Goal: Transaction & Acquisition: Obtain resource

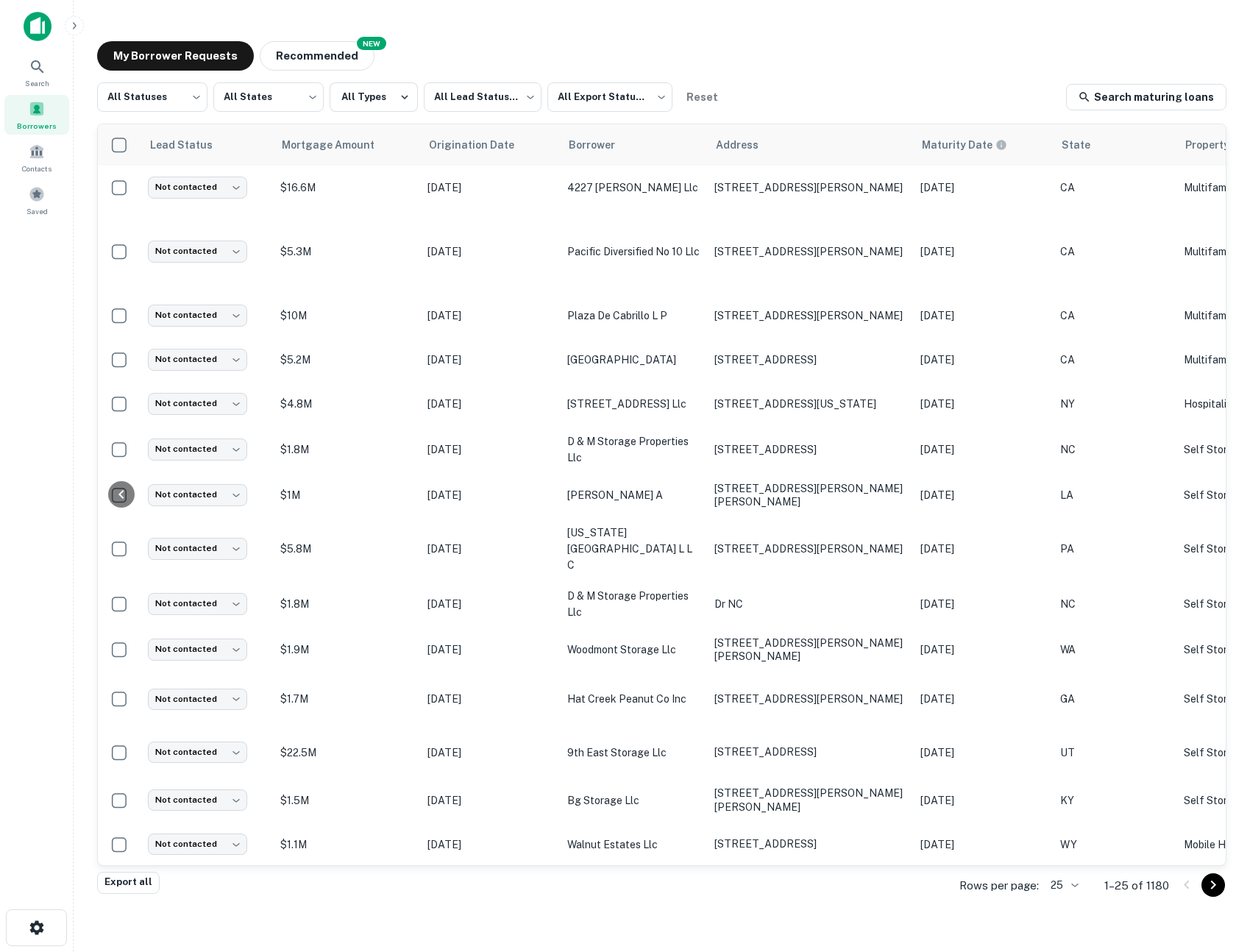
scroll to position [0, 452]
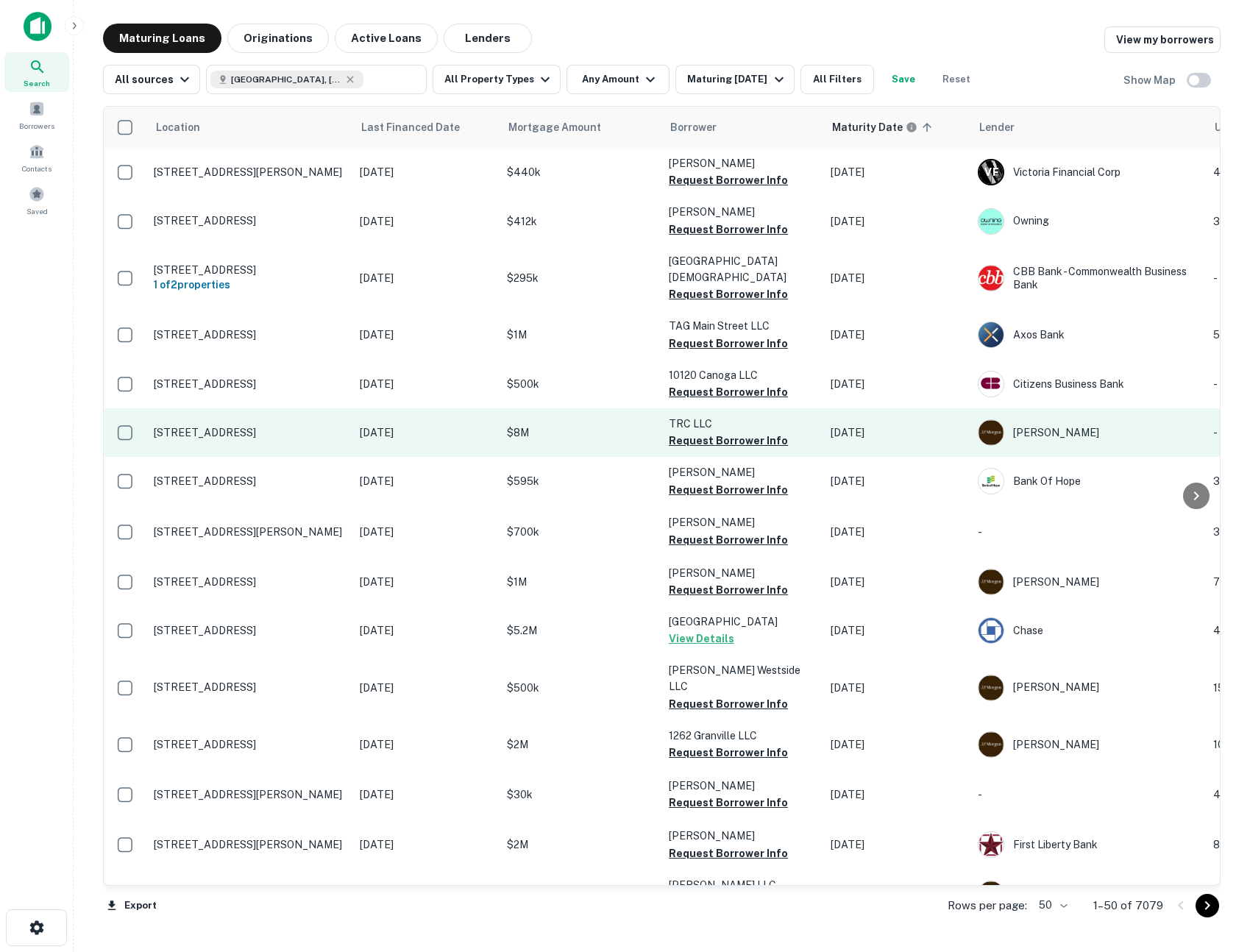
click at [570, 425] on p "$8M" at bounding box center [580, 432] width 147 height 16
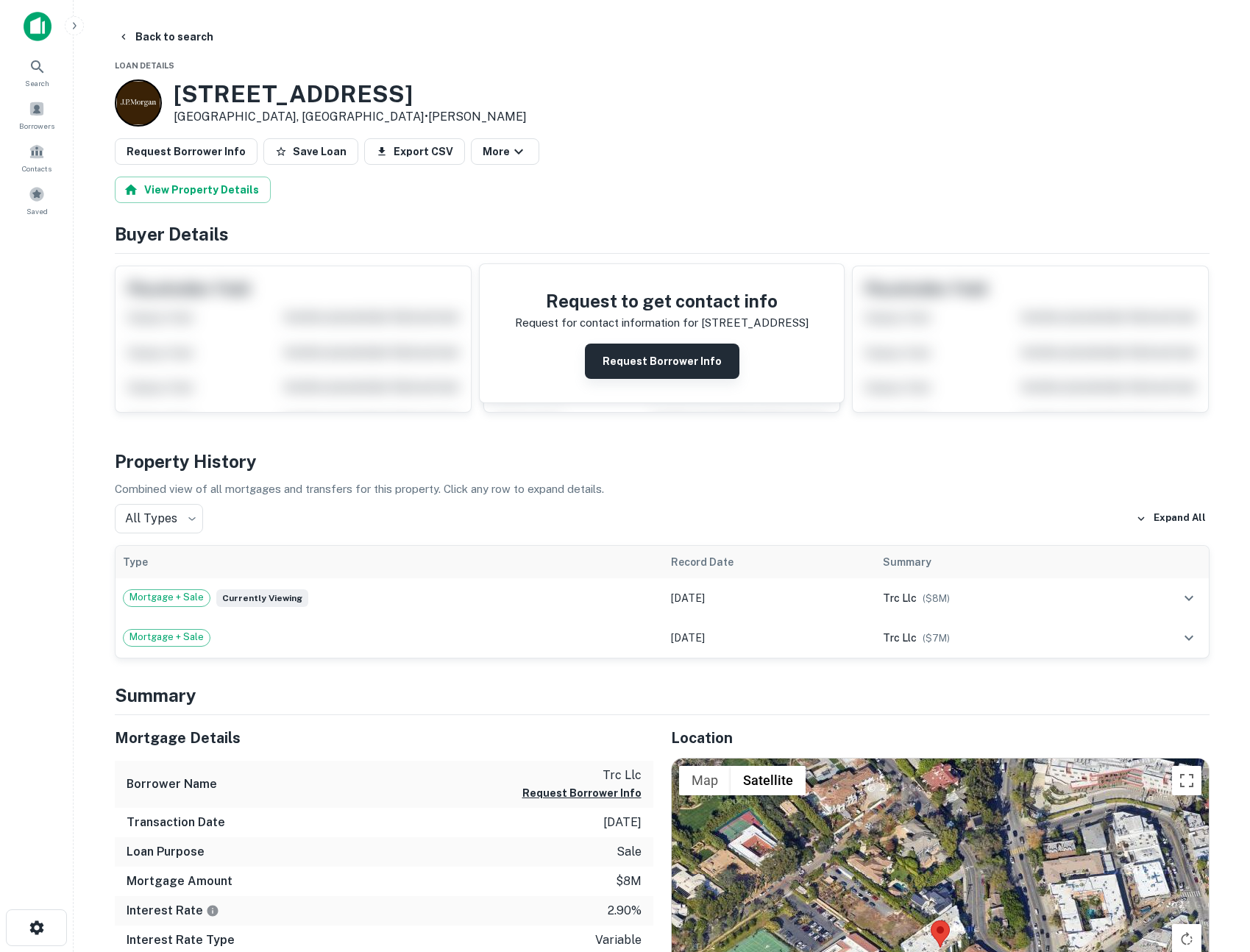
click at [638, 361] on button "Request Borrower Info" at bounding box center [661, 361] width 155 height 35
